Goal: Register for event/course

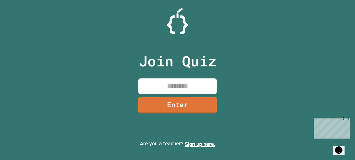
click at [177, 92] on input at bounding box center [177, 85] width 78 height 15
type input "********"
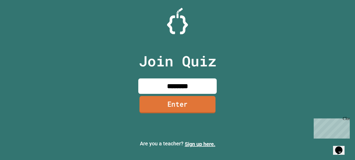
click at [186, 104] on link "Enter" at bounding box center [178, 104] width 76 height 17
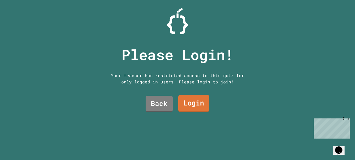
click at [185, 102] on link "Login" at bounding box center [193, 103] width 31 height 17
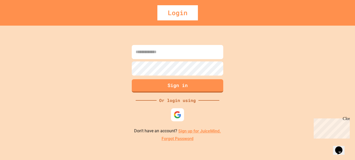
click at [194, 132] on link "Sign up for JuiceMind." at bounding box center [199, 131] width 43 height 5
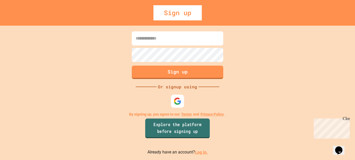
click at [191, 130] on link "Explore the platform before signing up" at bounding box center [177, 128] width 65 height 20
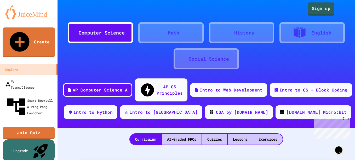
click at [312, 6] on link "Sign up" at bounding box center [321, 8] width 27 height 13
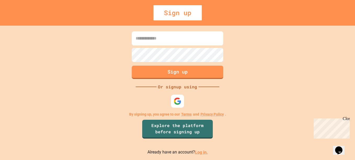
click at [168, 12] on div "Sign up" at bounding box center [177, 12] width 48 height 15
click at [185, 15] on div "Sign up" at bounding box center [177, 12] width 48 height 15
click at [180, 101] on img at bounding box center [177, 101] width 9 height 9
click at [180, 37] on input at bounding box center [178, 38] width 92 height 14
click at [147, 43] on input at bounding box center [178, 38] width 92 height 14
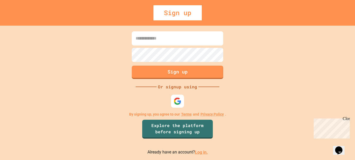
click at [147, 43] on input at bounding box center [178, 38] width 92 height 14
type input "**********"
click at [184, 82] on div "**********" at bounding box center [177, 93] width 355 height 134
click at [192, 74] on button "Sign up" at bounding box center [178, 72] width 92 height 13
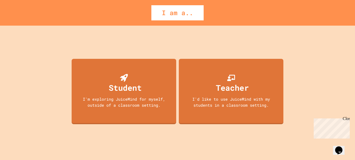
click at [95, 99] on div "I'm exploring JuiceMind for myself, outside of a classroom setting." at bounding box center [124, 102] width 94 height 12
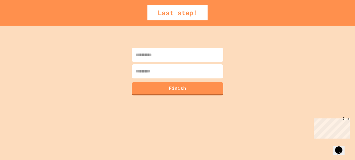
click at [199, 53] on input at bounding box center [178, 55] width 92 height 14
type input "**********"
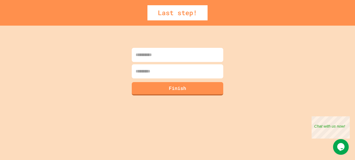
click at [175, 58] on input at bounding box center [178, 55] width 92 height 14
click at [189, 91] on button "Finish" at bounding box center [177, 88] width 93 height 14
click at [150, 55] on input "**********" at bounding box center [178, 55] width 92 height 14
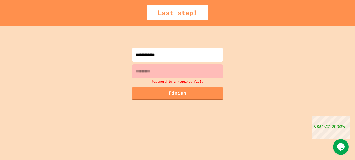
drag, startPoint x: 167, startPoint y: 56, endPoint x: 150, endPoint y: 55, distance: 17.0
click at [150, 55] on input "**********" at bounding box center [178, 55] width 92 height 14
click at [148, 56] on input "**********" at bounding box center [178, 55] width 92 height 14
drag, startPoint x: 148, startPoint y: 56, endPoint x: 155, endPoint y: 56, distance: 7.1
click at [155, 56] on input "**********" at bounding box center [178, 55] width 92 height 14
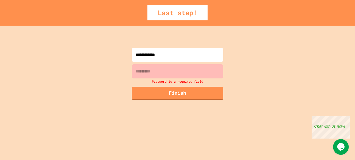
click at [168, 56] on input "**********" at bounding box center [178, 55] width 92 height 14
drag, startPoint x: 168, startPoint y: 56, endPoint x: 161, endPoint y: 55, distance: 7.4
click at [161, 55] on input "**********" at bounding box center [178, 55] width 92 height 14
click at [173, 56] on input "**********" at bounding box center [178, 55] width 92 height 14
drag, startPoint x: 172, startPoint y: 56, endPoint x: 150, endPoint y: 55, distance: 21.5
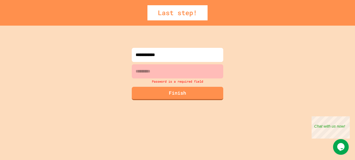
click at [150, 55] on input "**********" at bounding box center [178, 55] width 92 height 14
click at [168, 59] on input "**********" at bounding box center [178, 55] width 92 height 14
drag, startPoint x: 166, startPoint y: 56, endPoint x: 149, endPoint y: 55, distance: 17.3
click at [149, 55] on input "**********" at bounding box center [178, 55] width 92 height 14
type input "******"
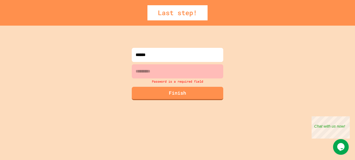
click at [167, 72] on input at bounding box center [178, 71] width 92 height 14
paste input "*******"
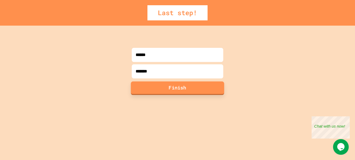
type input "*******"
click at [166, 92] on button "Finish" at bounding box center [177, 88] width 93 height 14
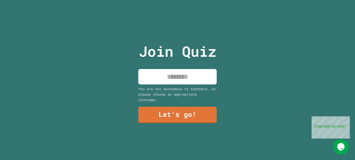
click at [158, 75] on input at bounding box center [177, 76] width 78 height 15
type input "**********"
click at [191, 111] on link "Let's go!" at bounding box center [177, 114] width 79 height 17
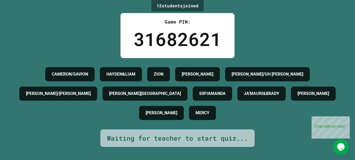
click at [343, 144] on icon "Chat widget" at bounding box center [340, 147] width 7 height 8
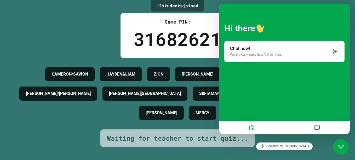
click at [343, 144] on icon "Close Chat This icon closes the chat window." at bounding box center [341, 147] width 6 height 6
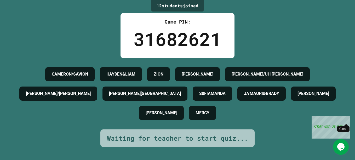
click at [345, 118] on div "Close" at bounding box center [346, 119] width 7 height 7
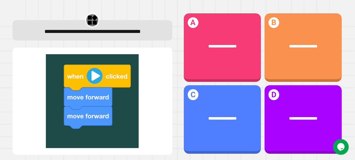
click at [87, 81] on img at bounding box center [92, 101] width 149 height 94
click at [237, 61] on div "**********" at bounding box center [222, 47] width 77 height 69
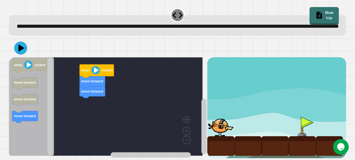
scroll to position [16, 0]
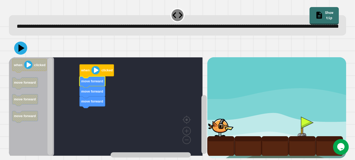
click at [25, 42] on icon at bounding box center [20, 48] width 13 height 13
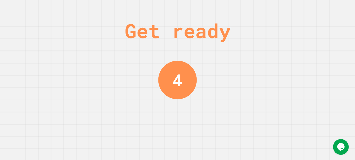
scroll to position [0, 0]
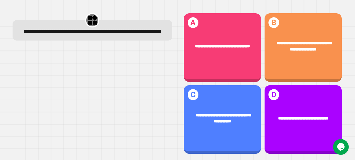
click at [313, 58] on div "**********" at bounding box center [303, 46] width 77 height 28
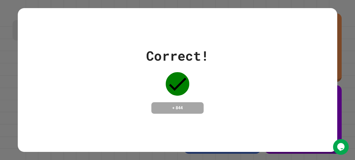
click at [343, 149] on icon "Chat widget" at bounding box center [340, 147] width 7 height 8
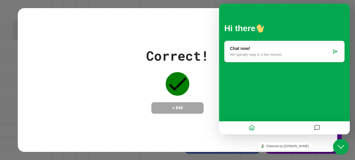
click at [342, 151] on button "Close Chat This icon closes the chat window." at bounding box center [341, 147] width 16 height 16
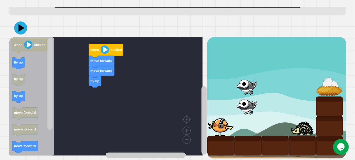
scroll to position [36, 0]
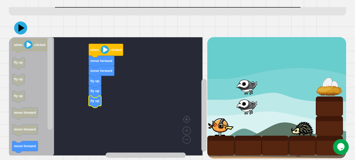
click at [18, 21] on icon at bounding box center [20, 27] width 13 height 13
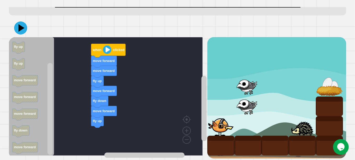
click at [19, 25] on icon at bounding box center [20, 27] width 13 height 13
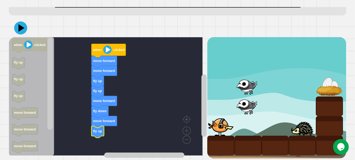
click at [18, 24] on icon at bounding box center [20, 27] width 13 height 13
click at [22, 25] on icon at bounding box center [20, 27] width 13 height 13
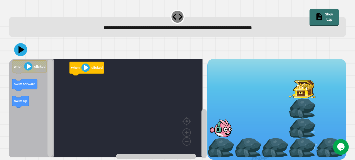
scroll to position [8, 0]
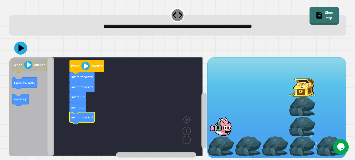
click at [21, 44] on icon at bounding box center [22, 48] width 6 height 8
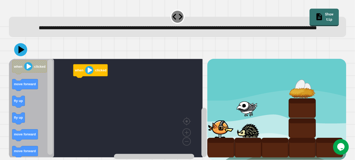
scroll to position [16, 0]
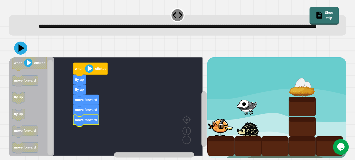
click at [23, 45] on icon at bounding box center [20, 48] width 13 height 13
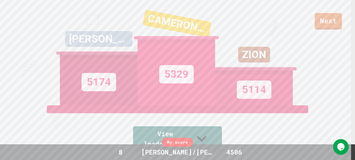
click at [217, 140] on link "View leaderboard" at bounding box center [177, 139] width 89 height 26
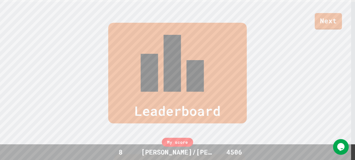
click at [338, 29] on link "Next" at bounding box center [328, 21] width 27 height 16
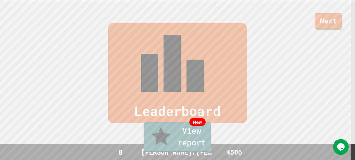
click at [189, 146] on link "New View report" at bounding box center [177, 137] width 67 height 30
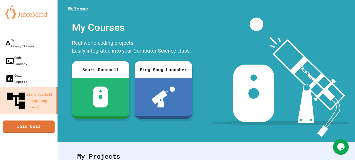
click at [48, 120] on link "Join Quiz" at bounding box center [29, 126] width 52 height 13
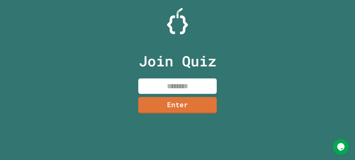
click at [207, 84] on input at bounding box center [177, 85] width 78 height 15
drag, startPoint x: 207, startPoint y: 84, endPoint x: 204, endPoint y: 86, distance: 3.0
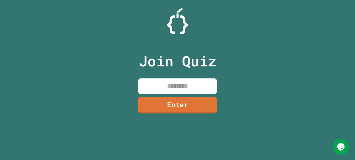
click at [204, 86] on input at bounding box center [177, 85] width 78 height 15
drag, startPoint x: 204, startPoint y: 86, endPoint x: 206, endPoint y: 83, distance: 3.4
click at [206, 83] on input at bounding box center [177, 85] width 78 height 15
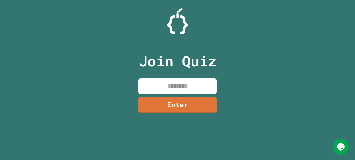
type input "*"
type input "********"
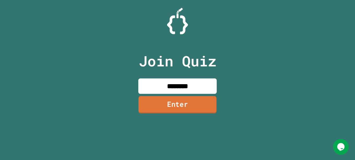
click at [186, 104] on link "Enter" at bounding box center [178, 104] width 78 height 17
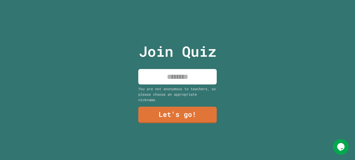
click at [167, 76] on input at bounding box center [177, 76] width 78 height 15
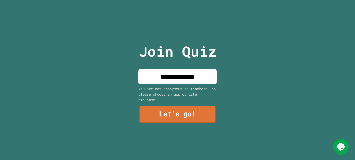
type input "**********"
click at [190, 115] on link "Let's go!" at bounding box center [178, 114] width 76 height 17
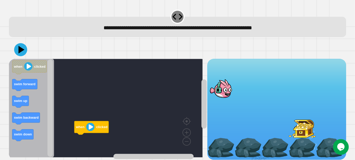
scroll to position [8, 0]
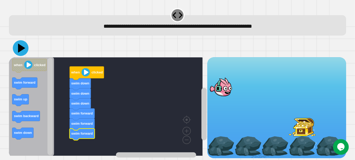
click at [22, 46] on icon at bounding box center [21, 48] width 16 height 16
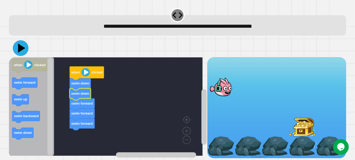
click at [19, 44] on icon at bounding box center [21, 48] width 7 height 9
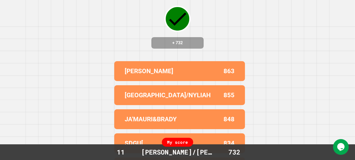
scroll to position [0, 0]
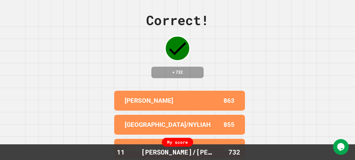
click at [250, 106] on div "Correct! + 732 SHANE 863 CAMERON/NYLIAH 855 JA'MAURI&BRADY 848 SDGU[ 834 HYDEN …" at bounding box center [177, 80] width 355 height 160
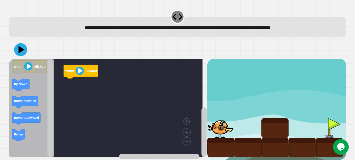
scroll to position [8, 0]
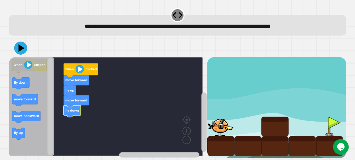
click at [33, 114] on text "move backward" at bounding box center [26, 116] width 25 height 4
click at [38, 111] on icon "Blockly Workspace" at bounding box center [26, 117] width 28 height 12
click at [27, 45] on div at bounding box center [177, 48] width 337 height 18
click at [19, 42] on icon at bounding box center [20, 48] width 13 height 13
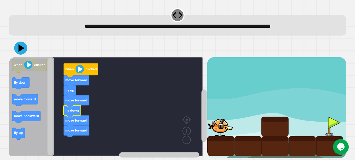
click at [24, 43] on icon at bounding box center [20, 48] width 13 height 13
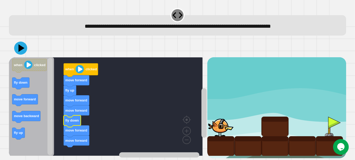
click at [23, 42] on icon at bounding box center [20, 48] width 13 height 13
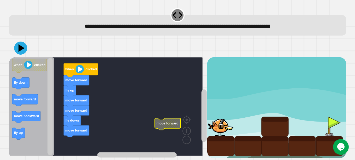
click at [16, 44] on icon at bounding box center [20, 48] width 13 height 13
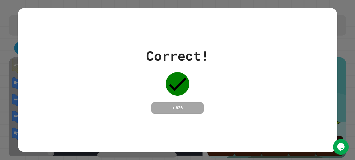
drag, startPoint x: 16, startPoint y: 44, endPoint x: 97, endPoint y: 46, distance: 81.3
click at [97, 46] on div "Correct! + 626" at bounding box center [178, 80] width 320 height 68
click at [65, 55] on div "Correct! + 626" at bounding box center [178, 80] width 320 height 68
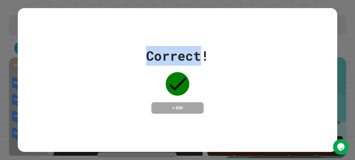
click at [65, 55] on div "Correct! + 626" at bounding box center [178, 80] width 320 height 68
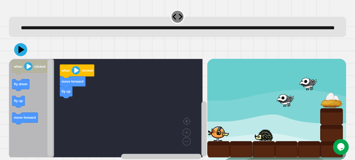
scroll to position [16, 0]
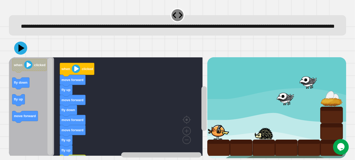
click at [18, 45] on icon at bounding box center [20, 48] width 13 height 13
click at [24, 45] on icon at bounding box center [20, 48] width 13 height 13
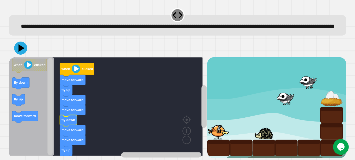
click at [20, 57] on icon "Blockly Workspace" at bounding box center [31, 106] width 45 height 99
click at [21, 42] on icon at bounding box center [20, 48] width 13 height 13
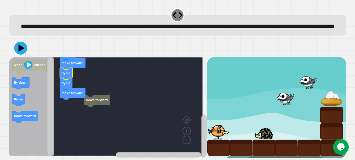
click at [26, 43] on button at bounding box center [20, 48] width 13 height 13
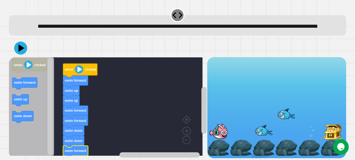
click at [19, 44] on icon at bounding box center [22, 48] width 6 height 8
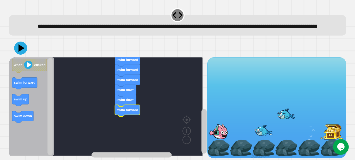
click at [22, 45] on icon at bounding box center [20, 48] width 13 height 13
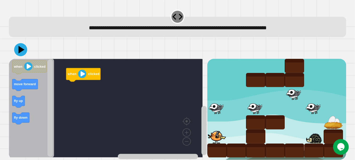
scroll to position [8, 0]
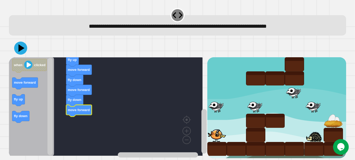
click at [19, 45] on icon at bounding box center [22, 48] width 6 height 8
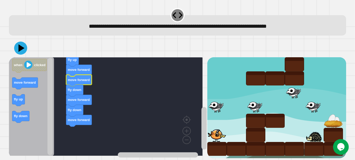
click at [20, 42] on icon at bounding box center [20, 48] width 13 height 13
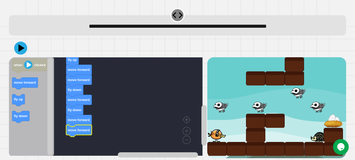
click at [18, 42] on icon at bounding box center [20, 48] width 13 height 13
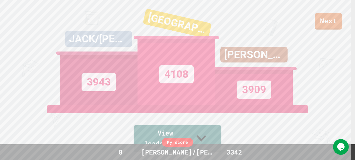
click at [211, 138] on icon at bounding box center [201, 138] width 19 height 21
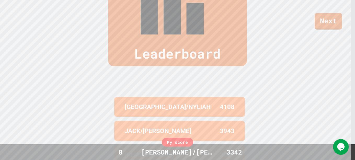
scroll to position [215, 0]
click at [287, 78] on div "Leaderboard CAMERON/NYLIAH 4108 JACK/CODY 3943 SHANE 3909 SDGU[ 3895 ALEIYAH SA…" at bounding box center [177, 91] width 355 height 292
